Goal: Communication & Community: Answer question/provide support

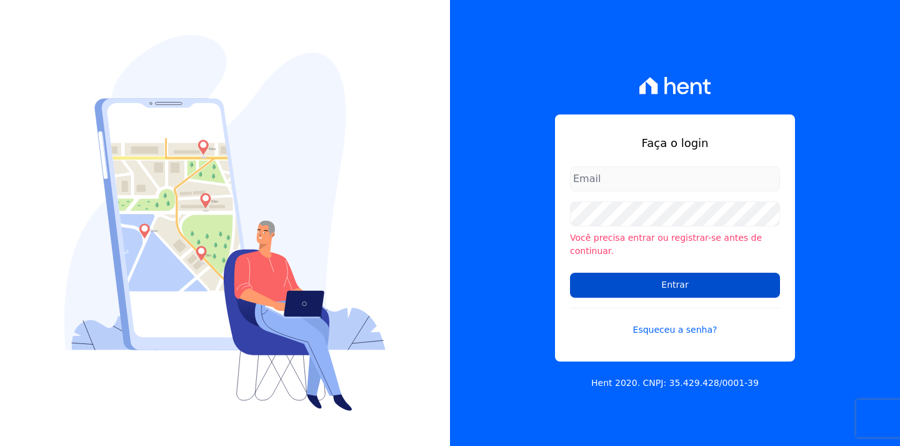
type input "[EMAIL_ADDRESS][DOMAIN_NAME]"
click at [677, 276] on input "Entrar" at bounding box center [675, 285] width 210 height 25
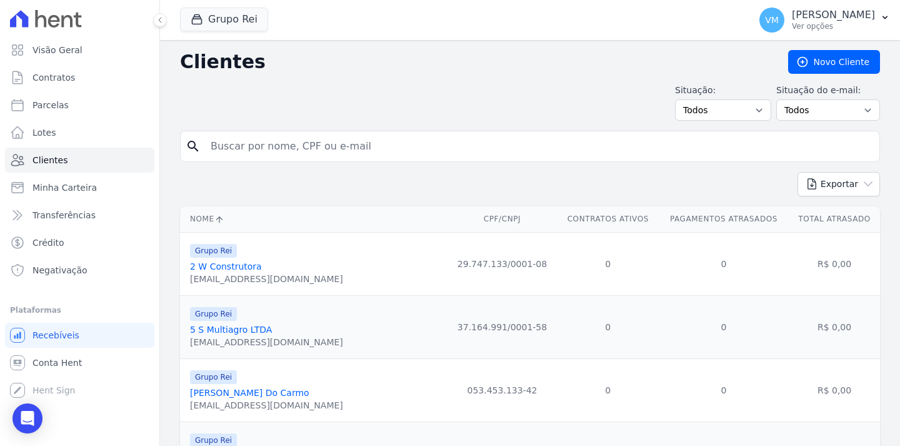
click at [446, 152] on input "search" at bounding box center [539, 146] width 672 height 25
paste input "[PERSON_NAME]"
type input "[PERSON_NAME]"
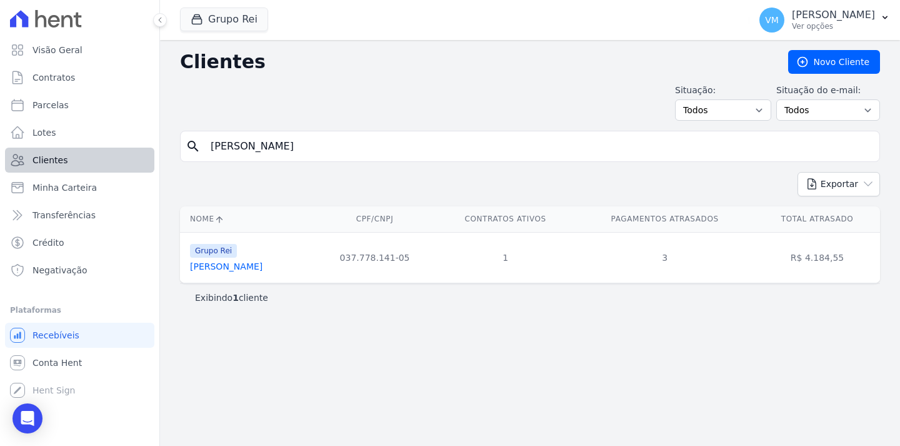
drag, startPoint x: 498, startPoint y: 153, endPoint x: 148, endPoint y: 148, distance: 349.6
click at [160, 149] on div "Clientes [GEOGRAPHIC_DATA] Situação: Todos Adimplentes Inadimplentes Situação d…" at bounding box center [530, 243] width 740 height 406
paste input "03777814105"
type input "03777814105"
click at [251, 271] on link "[PERSON_NAME]" at bounding box center [226, 266] width 73 height 10
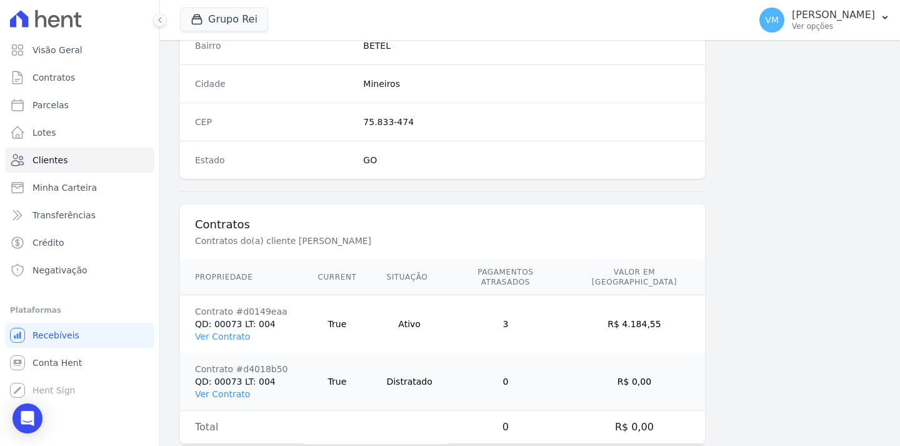
scroll to position [782, 0]
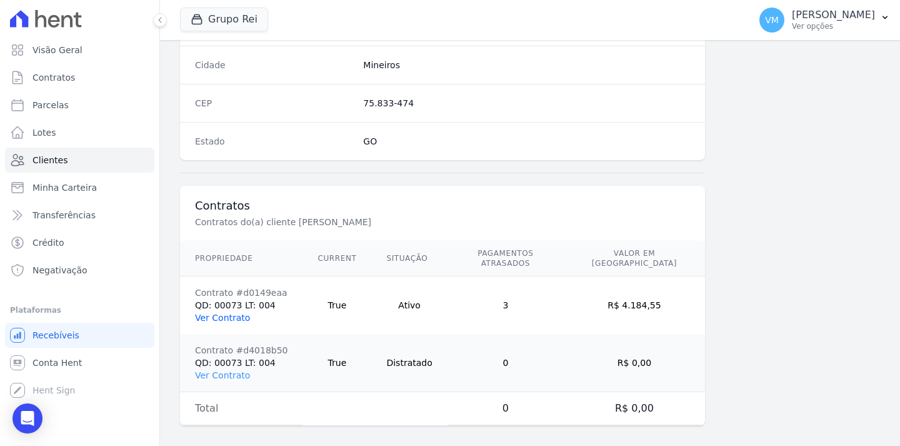
click at [218, 313] on link "Ver Contrato" at bounding box center [222, 318] width 55 height 10
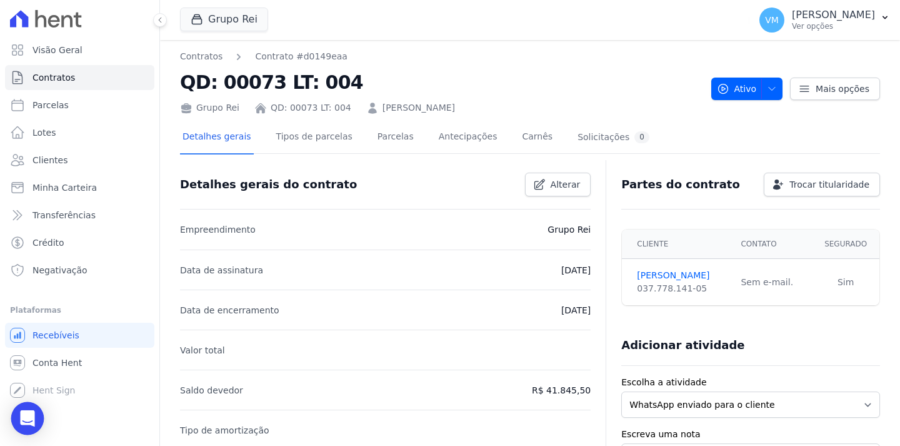
drag, startPoint x: 25, startPoint y: 423, endPoint x: 29, endPoint y: 416, distance: 7.8
click at [26, 423] on icon "Open Intercom Messenger" at bounding box center [27, 418] width 14 height 16
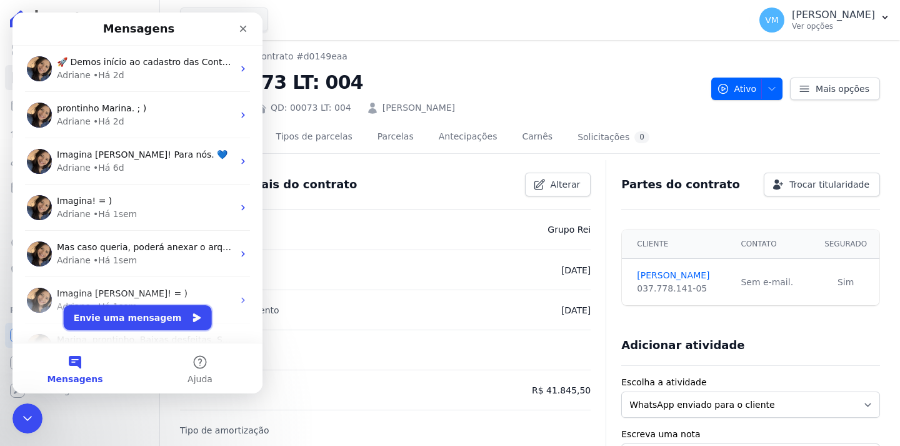
click at [111, 325] on button "Envie uma mensagem" at bounding box center [138, 317] width 148 height 25
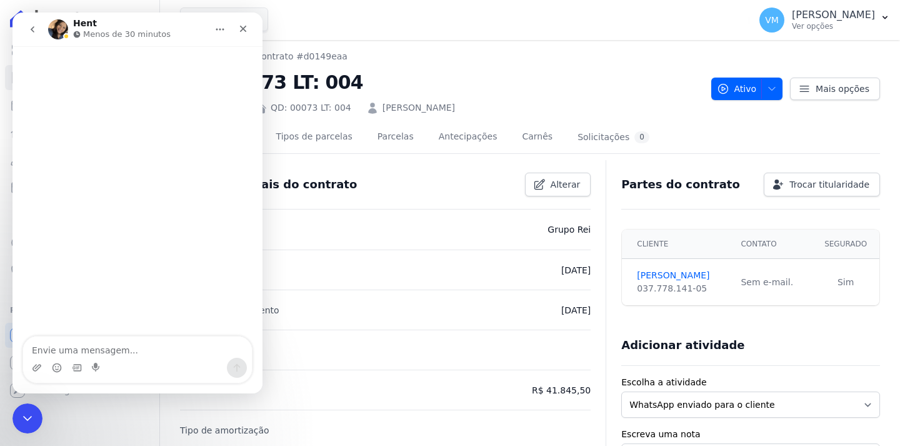
drag, startPoint x: 140, startPoint y: 349, endPoint x: 146, endPoint y: 331, distance: 18.4
click at [143, 338] on textarea "Envie uma mensagem..." at bounding box center [137, 346] width 229 height 21
type textarea "Boa tarde"
type textarea "Tu"
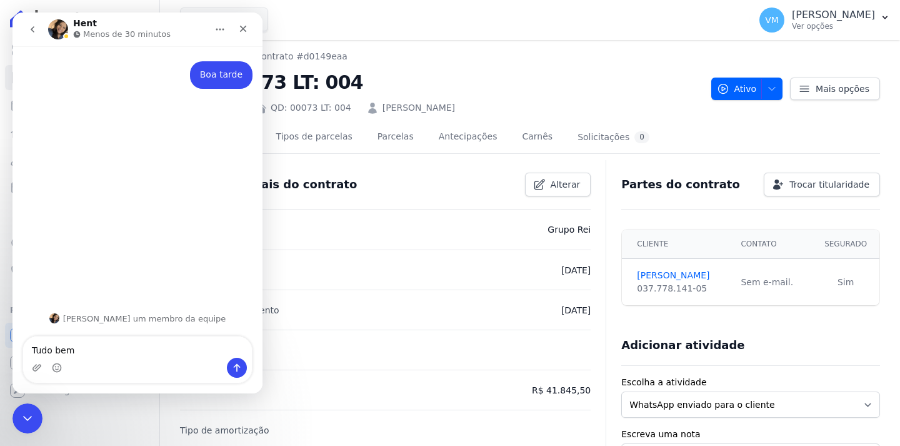
type textarea "Tudo bem?"
type textarea "Marina aqui"
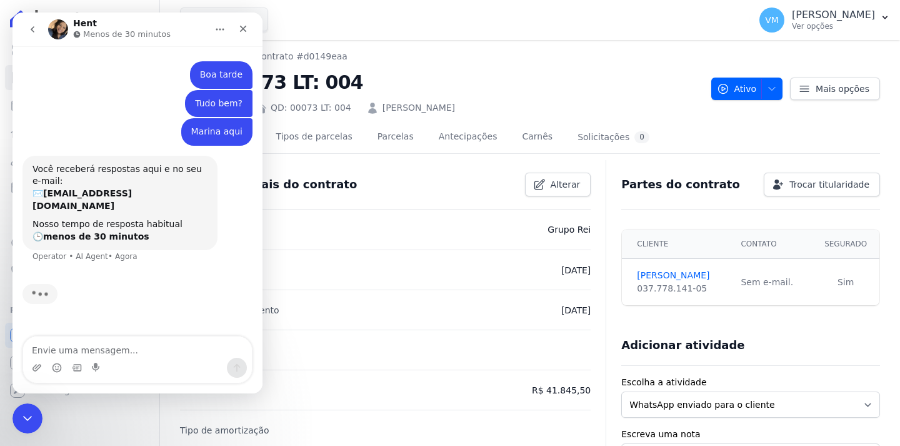
scroll to position [11, 0]
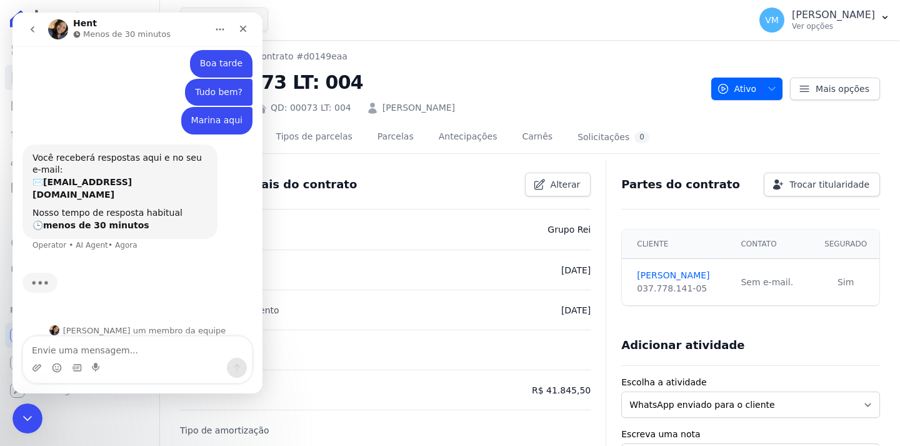
click at [131, 346] on textarea "Envie uma mensagem..." at bounding box center [137, 346] width 229 height 21
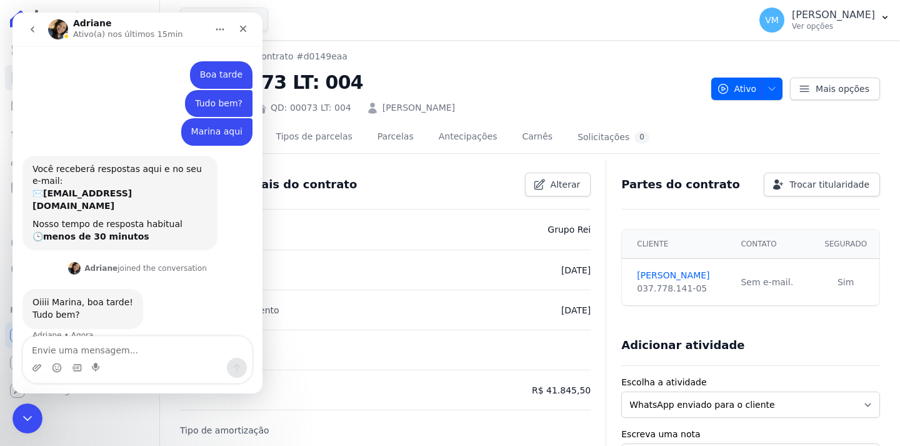
scroll to position [6, 0]
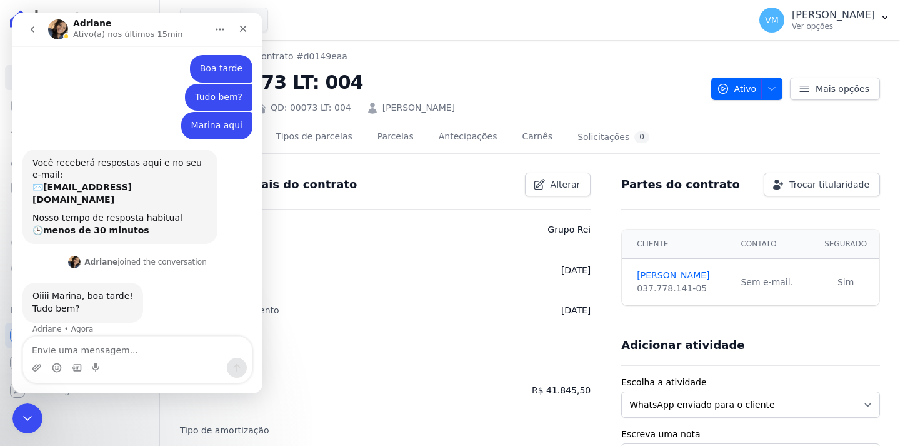
click at [99, 341] on textarea "Envie uma mensagem..." at bounding box center [137, 346] width 229 height 21
type textarea "estou bem"
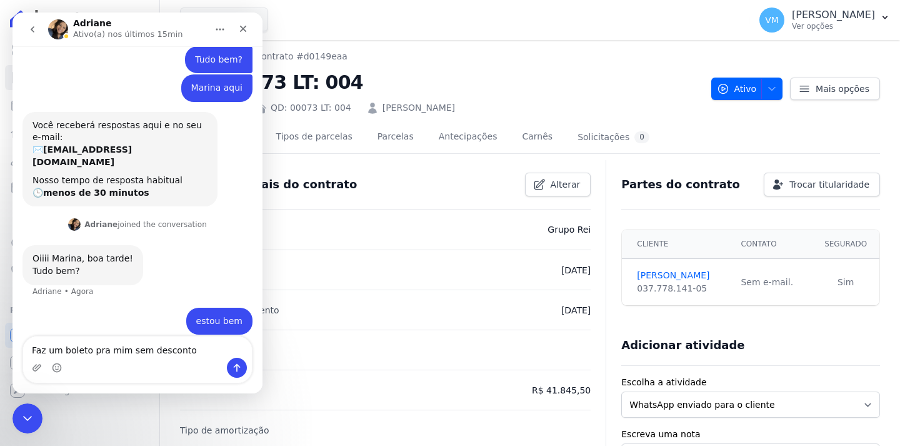
type textarea "Faz um boleto pra mim sem desconto"
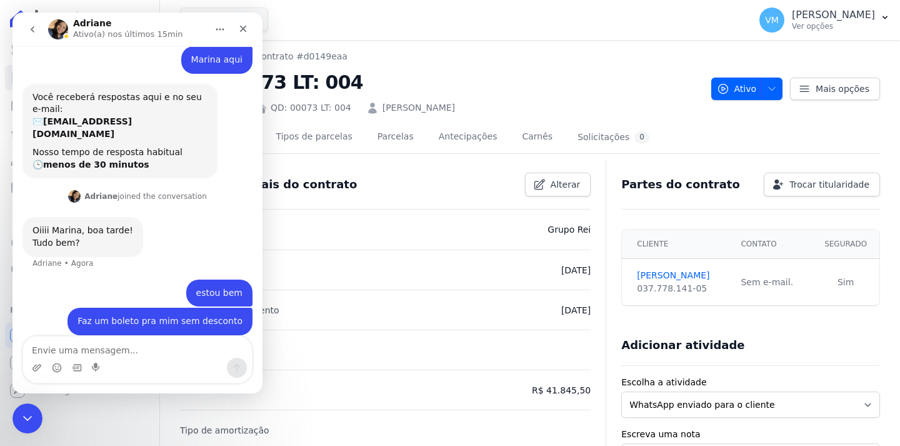
click at [136, 354] on textarea "Envie uma mensagem..." at bounding box center [137, 346] width 229 height 21
type textarea "Contrato"
click at [239, 29] on icon "Fechar" at bounding box center [243, 29] width 10 height 10
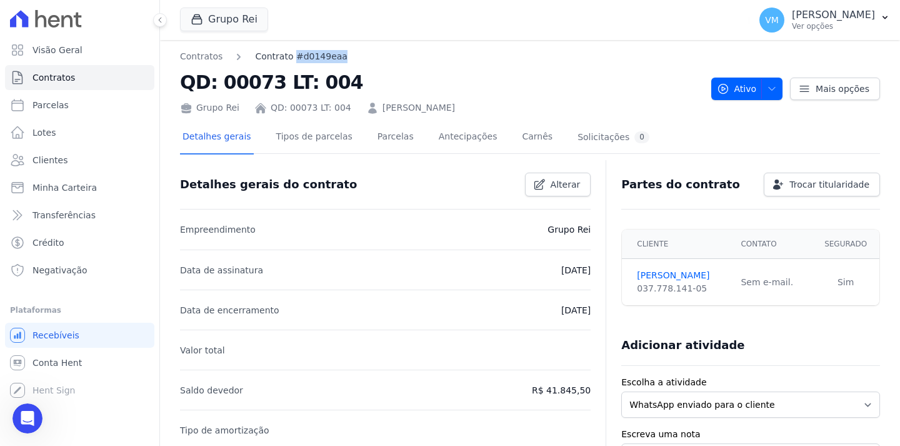
drag, startPoint x: 333, startPoint y: 59, endPoint x: 289, endPoint y: 56, distance: 44.6
click at [289, 56] on nav "Contratos Contrato #d0149eaa" at bounding box center [441, 56] width 522 height 13
copy link "#d0149eaa"
click at [31, 413] on icon "Abertura do Messenger da Intercom" at bounding box center [26, 416] width 21 height 21
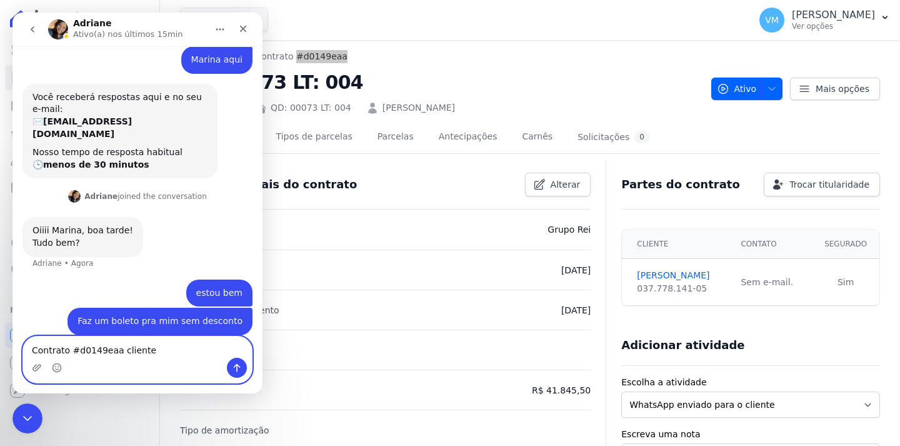
click at [158, 350] on textarea "Contrato #d0149eaa cliente" at bounding box center [137, 346] width 229 height 21
paste textarea "[PERSON_NAME]"
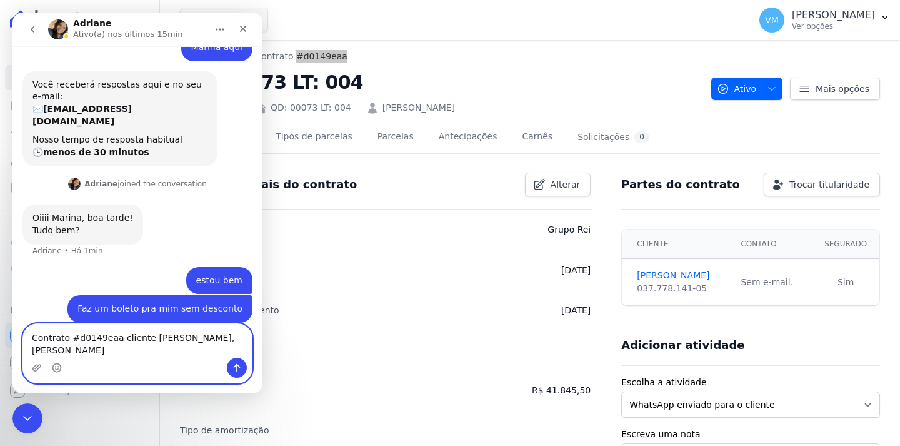
paste textarea "1.710,00"
click at [149, 349] on textarea "Contrato #d0149eaa cliente [PERSON_NAME], Valor R$ 1.710,00" at bounding box center [137, 341] width 229 height 34
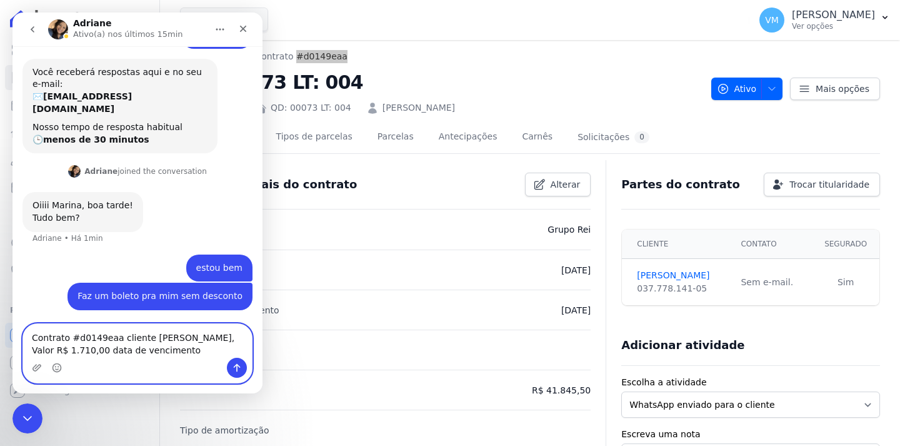
type textarea "Contrato #d0149eaa cliente [PERSON_NAME], Valor R$ 1.710,00 data de vencimento …"
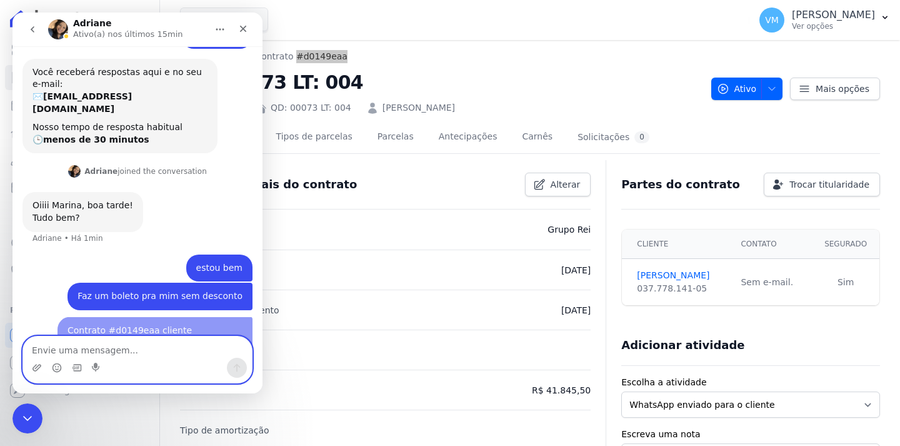
scroll to position [125, 0]
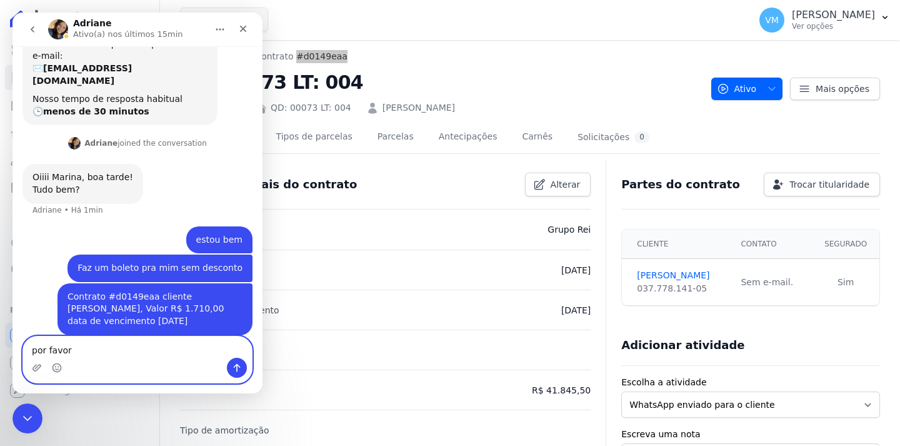
type textarea "por favor"
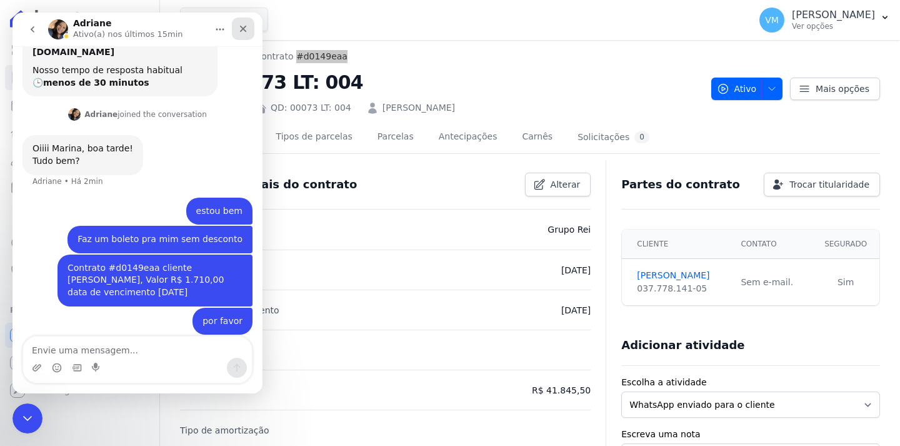
click at [248, 32] on icon "Fechar" at bounding box center [243, 29] width 10 height 10
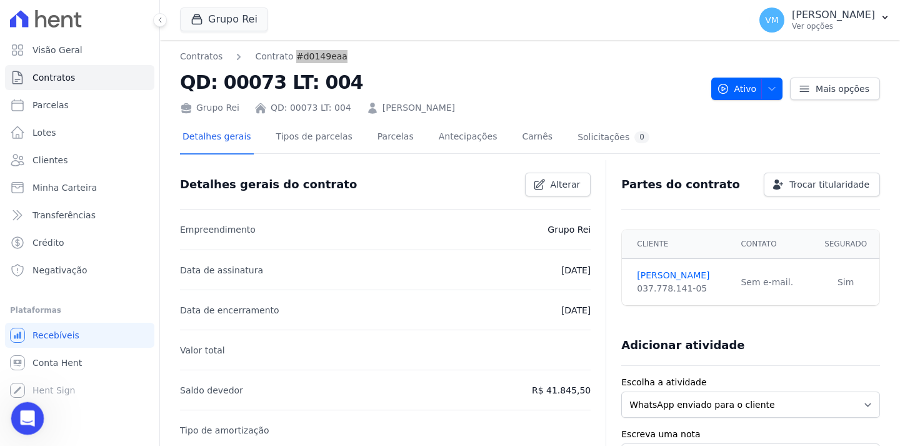
click at [25, 415] on icon "Abertura do Messenger da Intercom" at bounding box center [26, 416] width 21 height 21
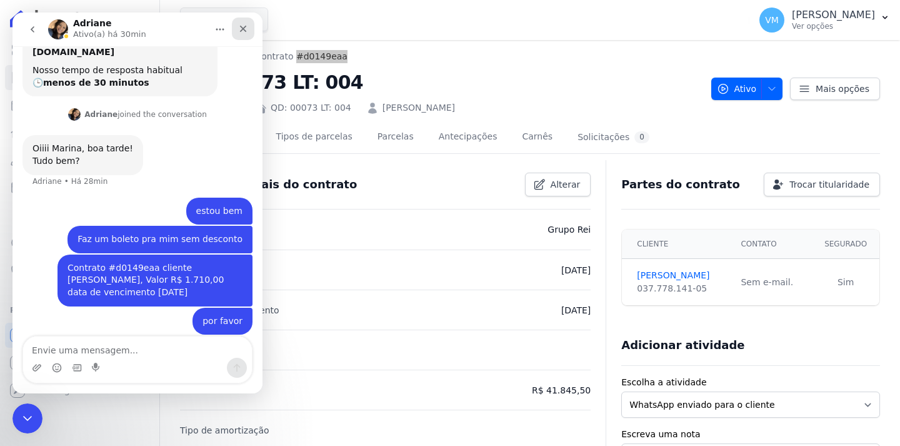
click at [242, 29] on icon "Fechar" at bounding box center [243, 29] width 7 height 7
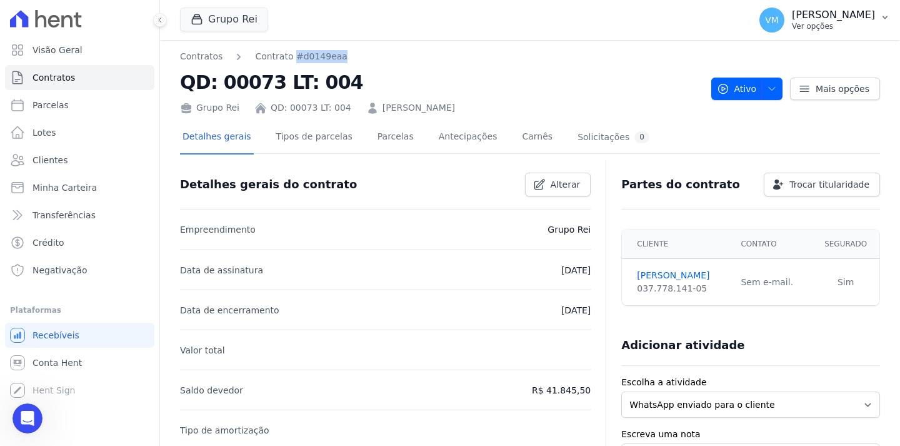
click at [819, 11] on p "[PERSON_NAME]" at bounding box center [833, 15] width 83 height 13
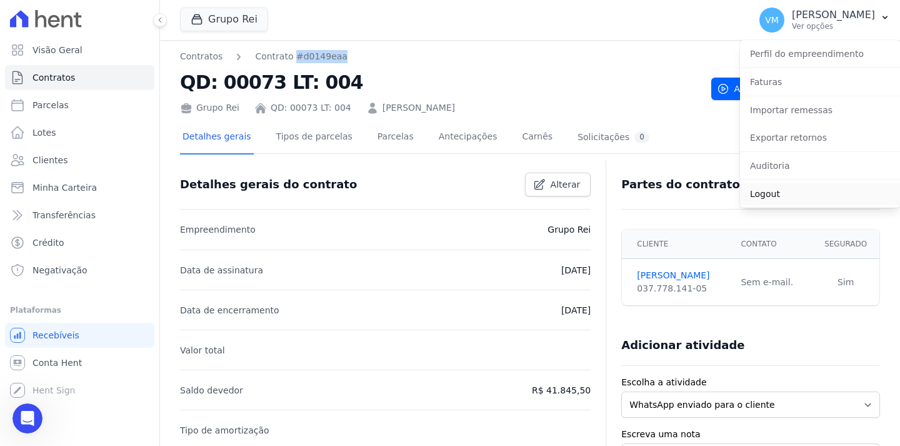
click at [784, 198] on link "Logout" at bounding box center [820, 194] width 160 height 23
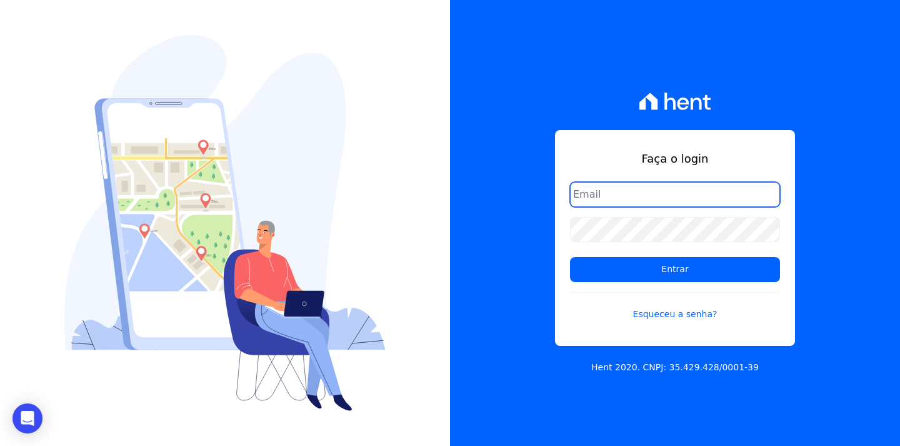
type input "[EMAIL_ADDRESS][DOMAIN_NAME]"
